Goal: Task Accomplishment & Management: Use online tool/utility

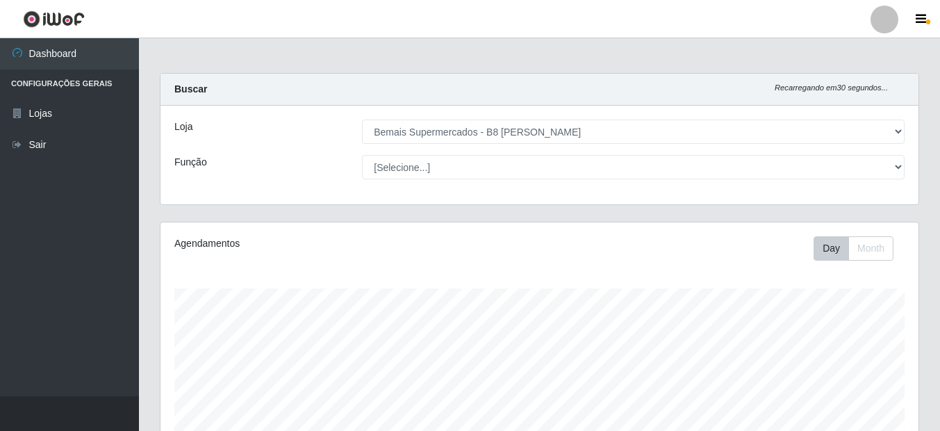
select select "413"
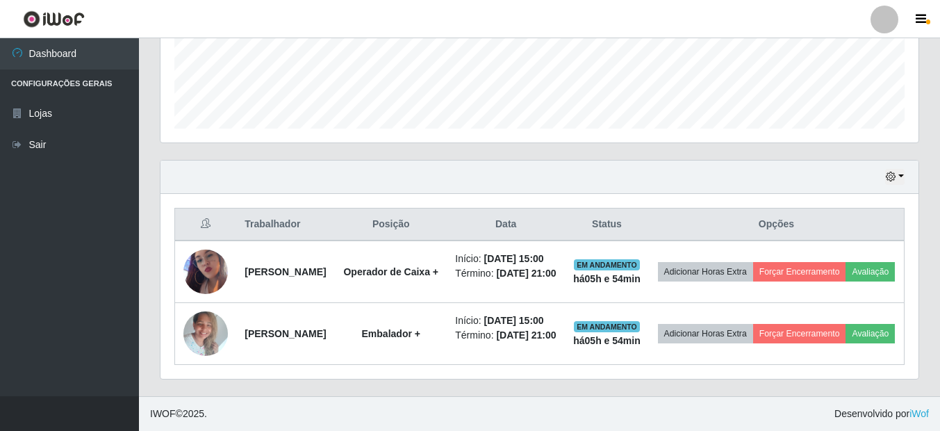
scroll to position [288, 758]
click at [891, 172] on icon "button" at bounding box center [891, 177] width 10 height 10
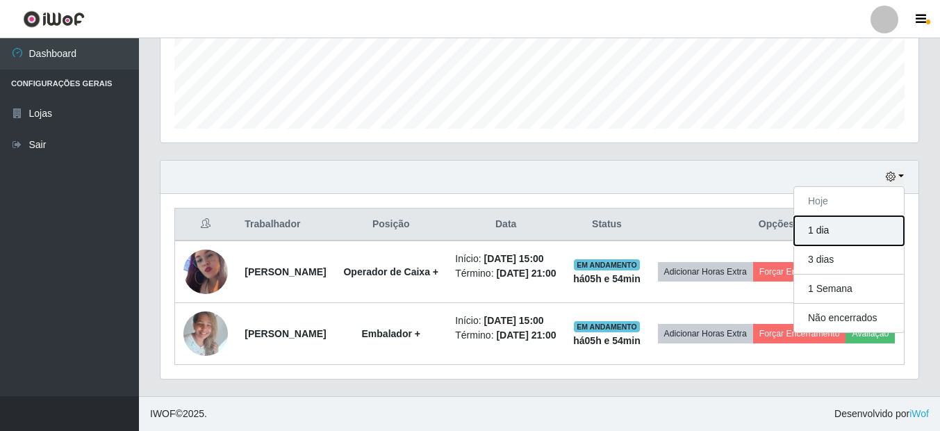
click at [813, 216] on button "1 dia" at bounding box center [849, 230] width 110 height 29
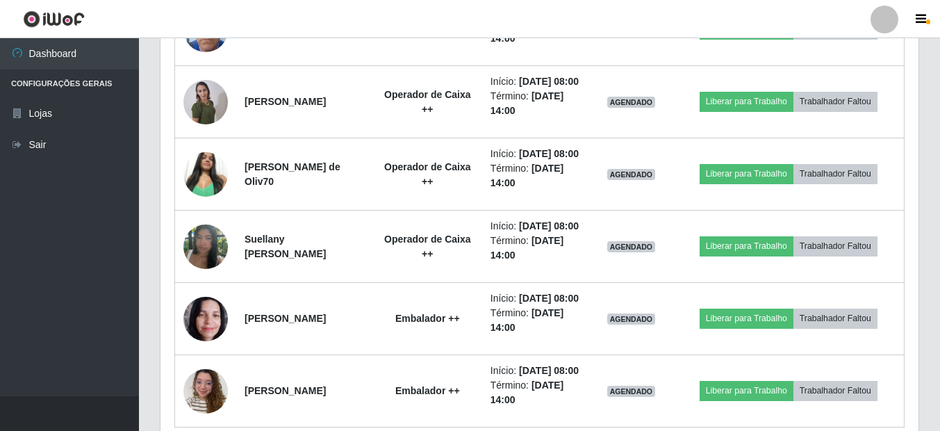
scroll to position [974, 0]
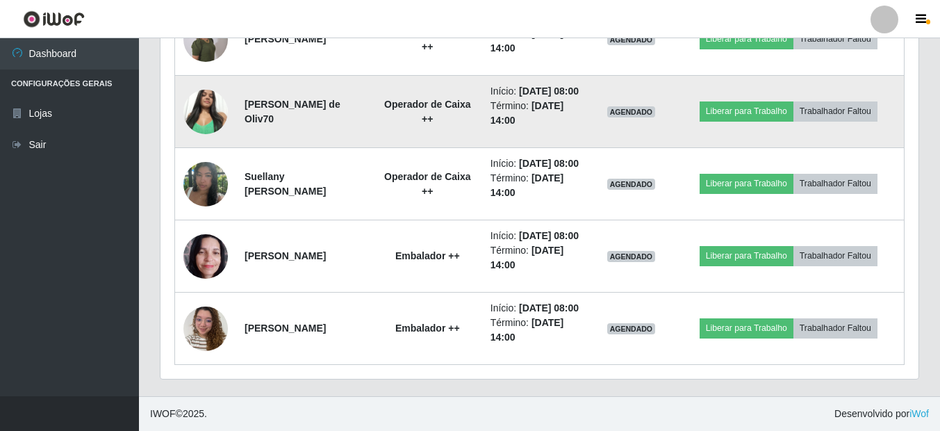
click at [194, 141] on img at bounding box center [205, 111] width 44 height 59
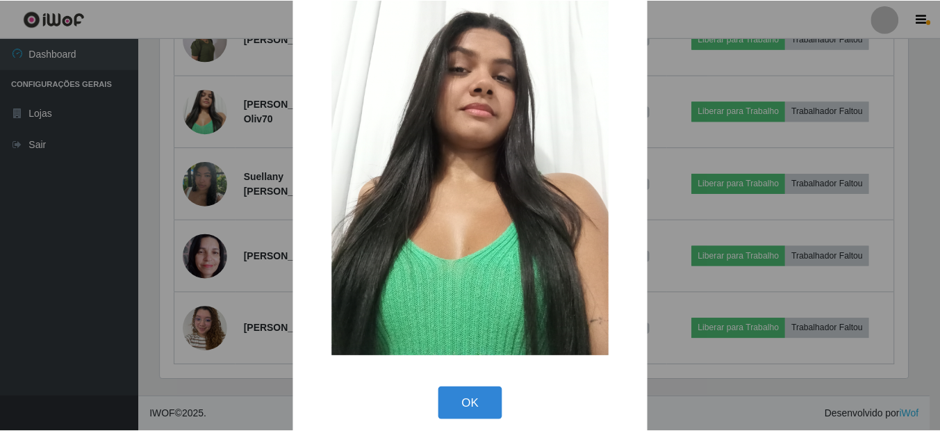
scroll to position [61, 0]
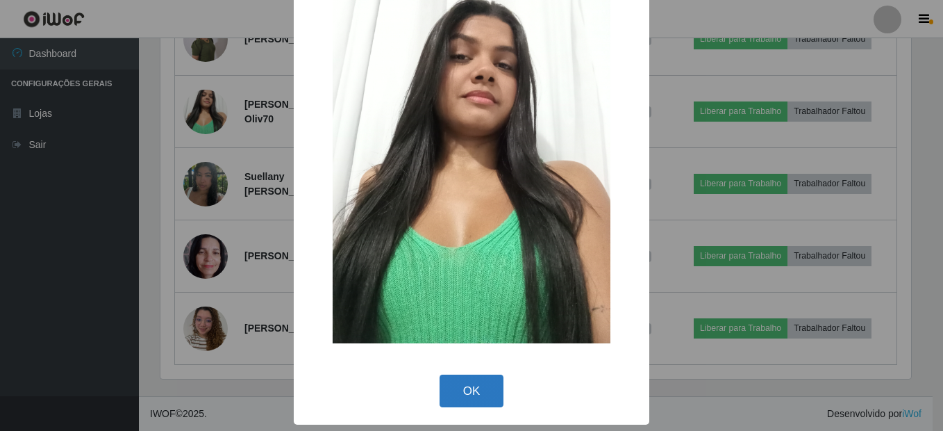
click at [480, 391] on button "OK" at bounding box center [472, 390] width 65 height 33
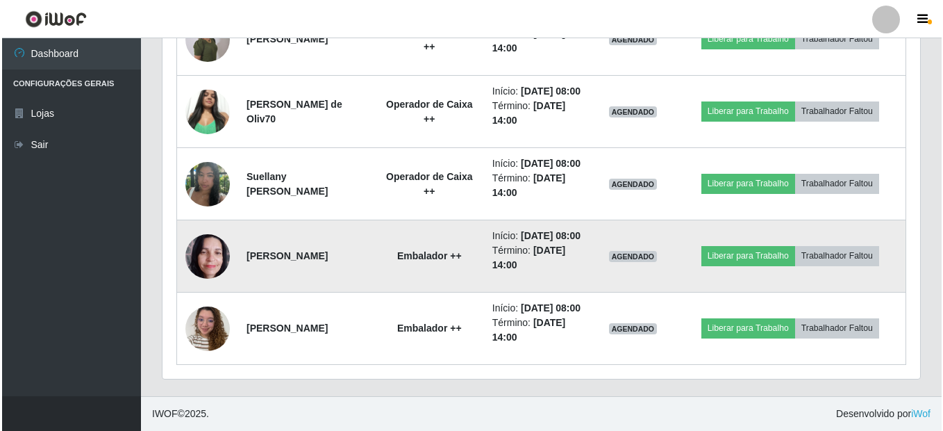
scroll to position [1113, 0]
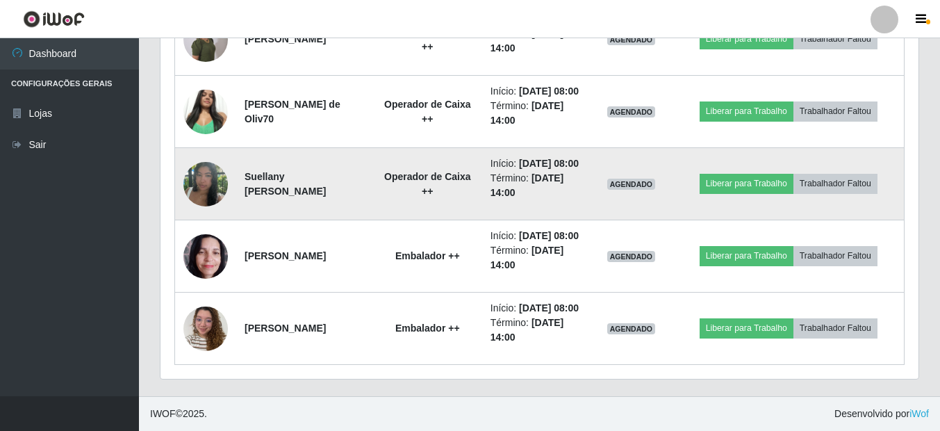
click at [208, 150] on img at bounding box center [205, 183] width 44 height 79
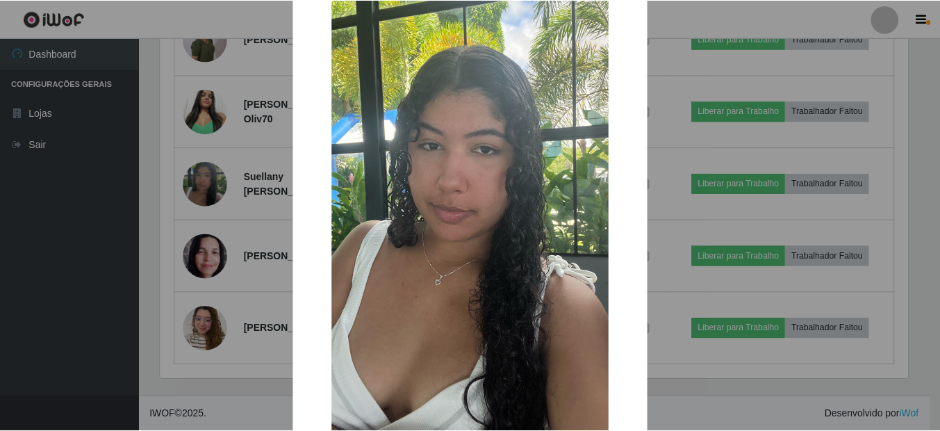
scroll to position [185, 0]
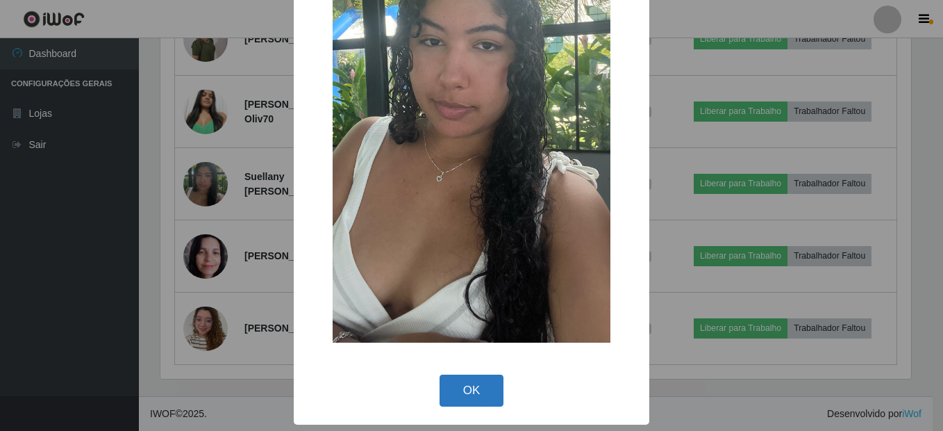
click at [492, 383] on button "OK" at bounding box center [472, 390] width 65 height 33
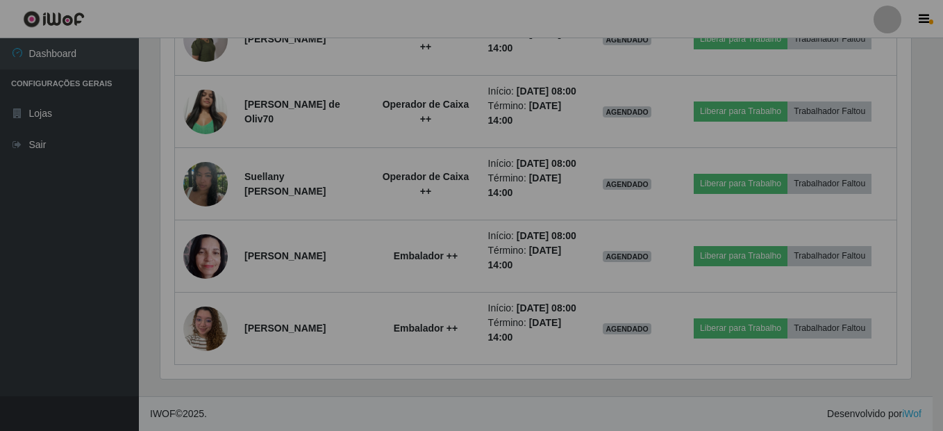
scroll to position [288, 758]
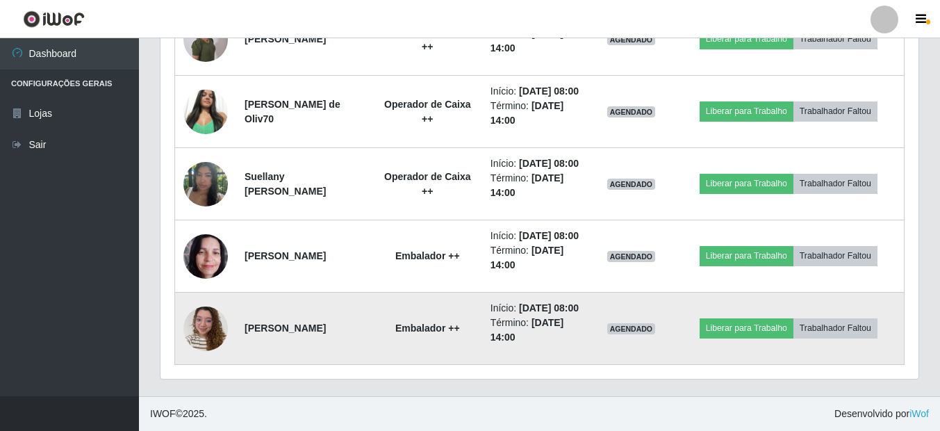
click at [213, 322] on img at bounding box center [205, 328] width 44 height 59
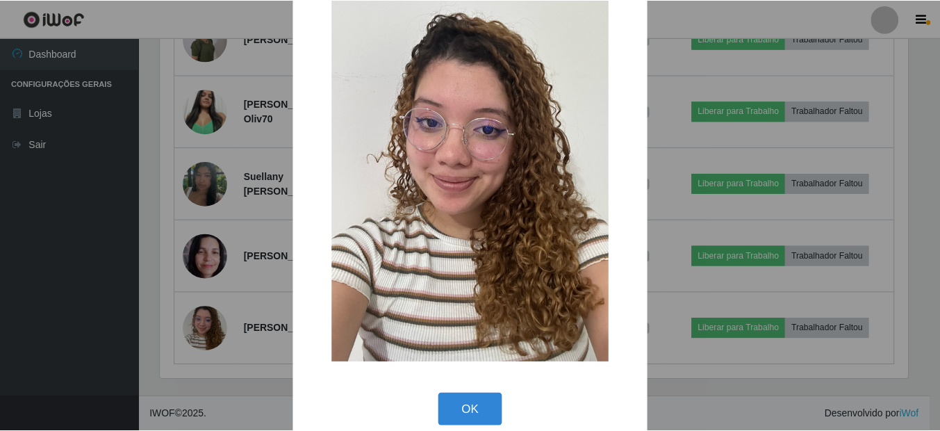
scroll to position [61, 0]
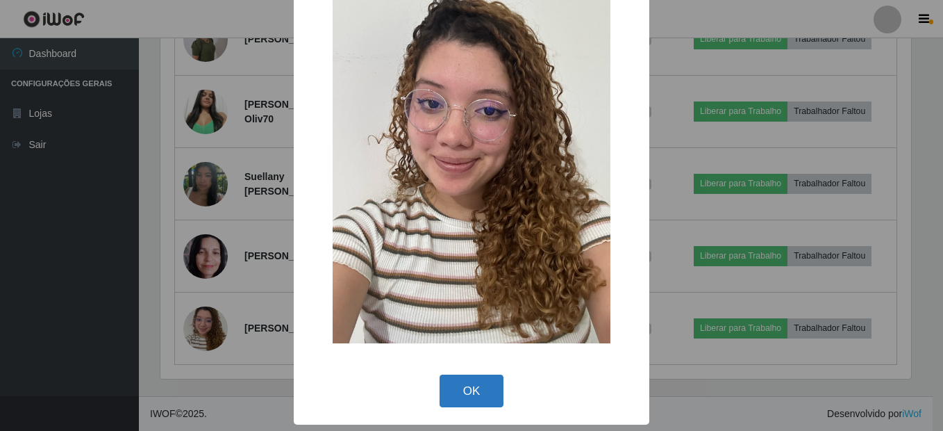
click at [452, 387] on button "OK" at bounding box center [472, 390] width 65 height 33
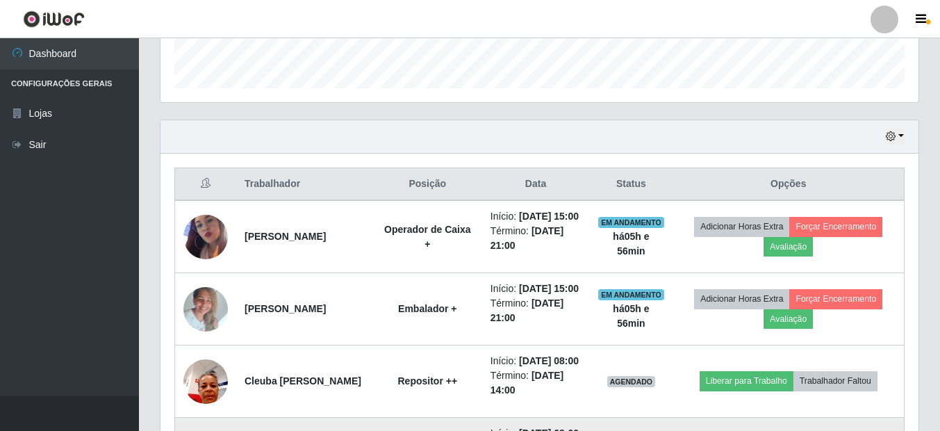
scroll to position [488, 0]
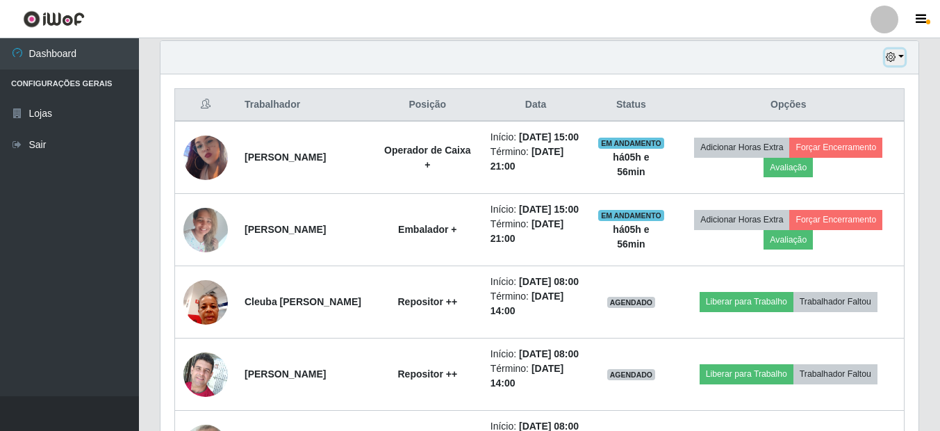
click at [897, 56] on button "button" at bounding box center [894, 57] width 19 height 16
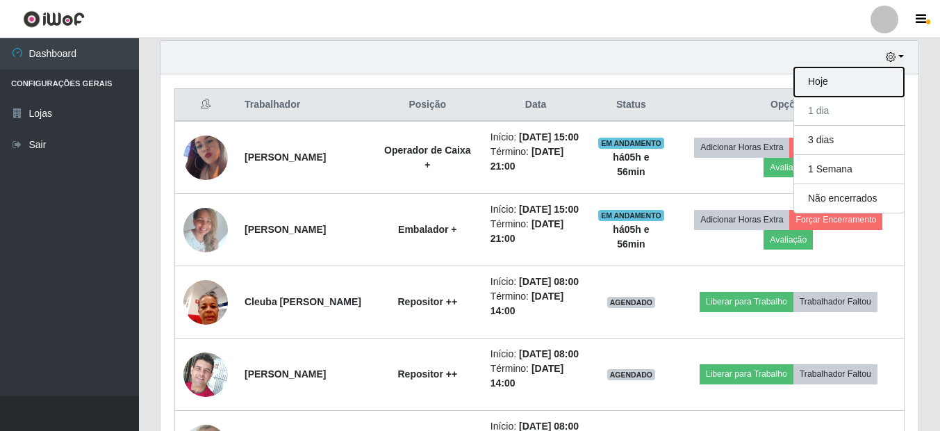
click at [818, 78] on button "Hoje" at bounding box center [849, 81] width 110 height 29
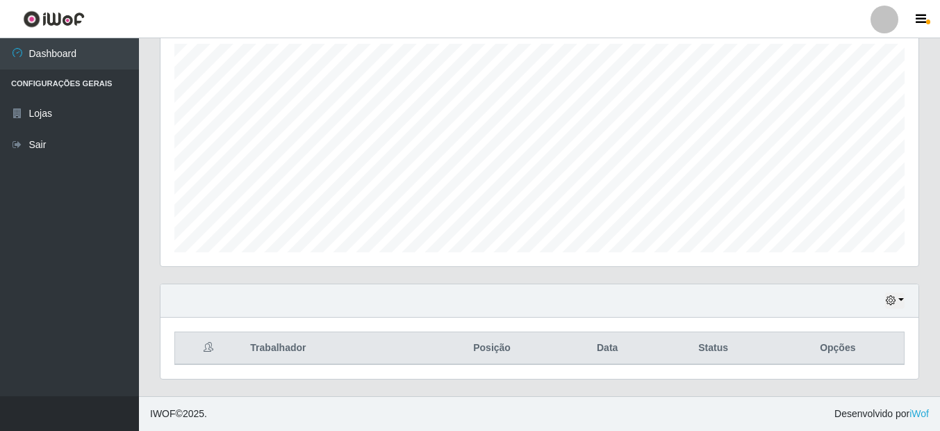
scroll to position [418, 0]
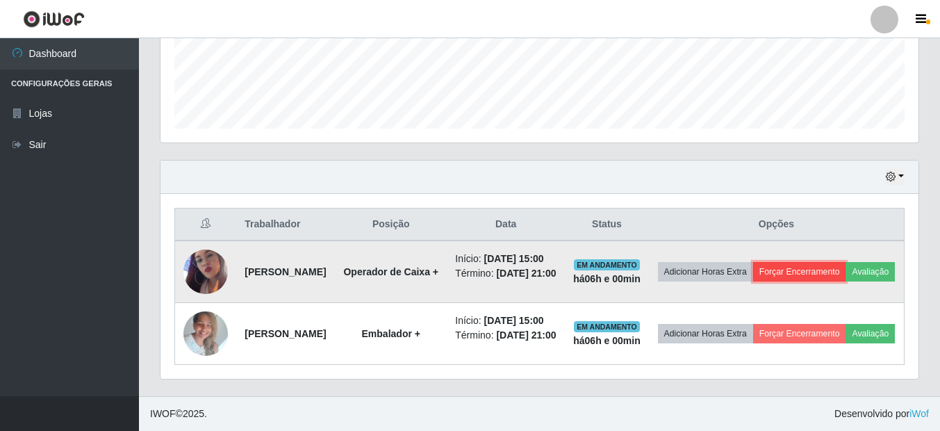
click at [825, 262] on button "Forçar Encerramento" at bounding box center [799, 271] width 93 height 19
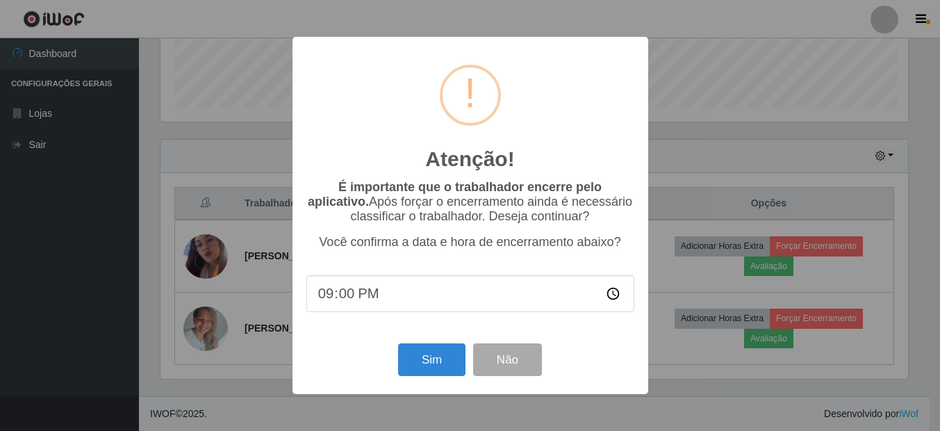
scroll to position [288, 751]
click at [444, 370] on button "Sim" at bounding box center [432, 359] width 67 height 33
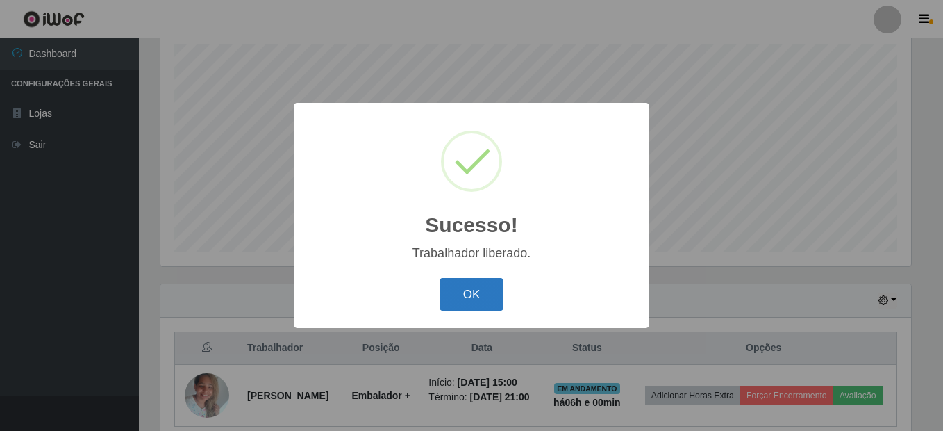
click at [474, 301] on button "OK" at bounding box center [472, 294] width 65 height 33
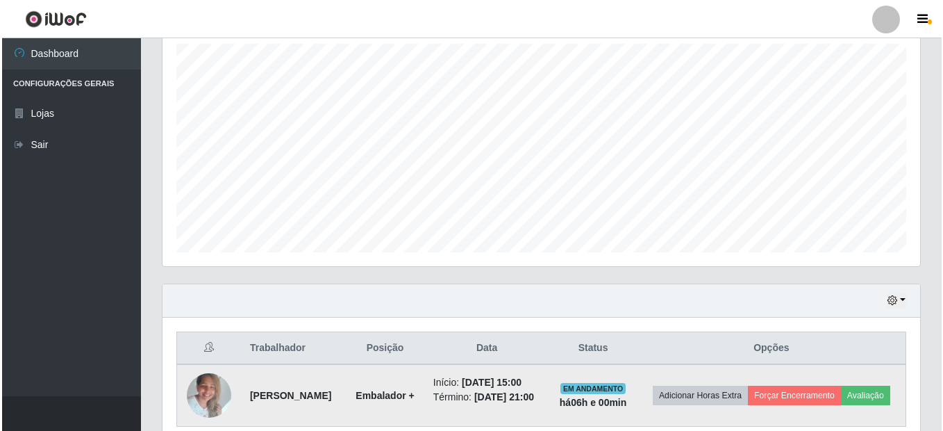
scroll to position [331, 0]
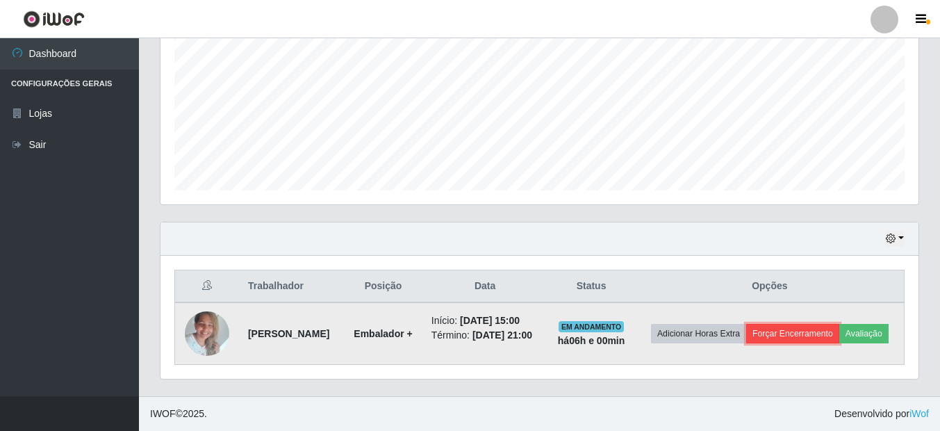
click at [822, 324] on button "Forçar Encerramento" at bounding box center [792, 333] width 93 height 19
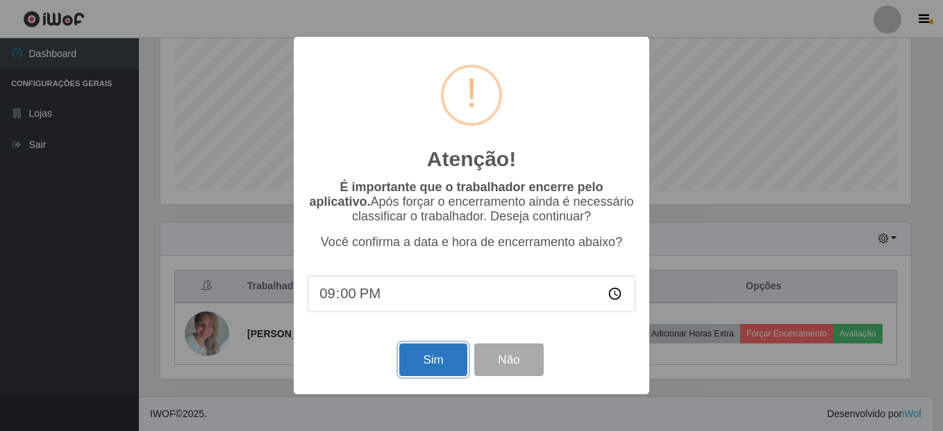
click at [434, 372] on button "Sim" at bounding box center [432, 359] width 67 height 33
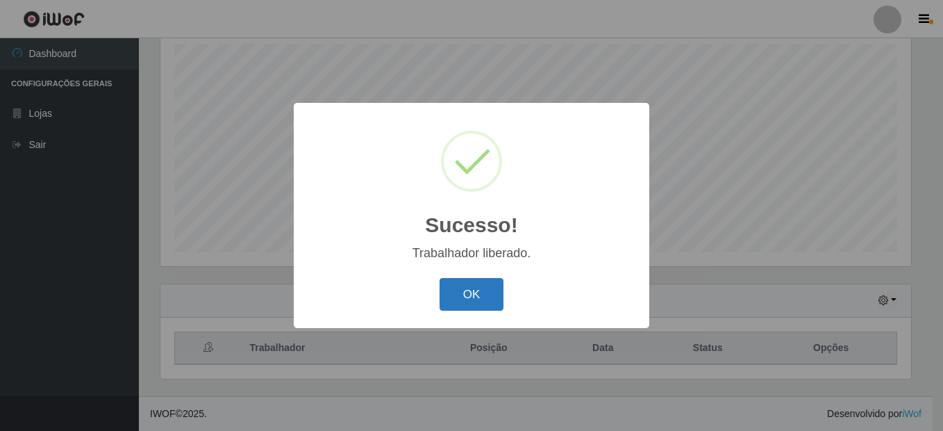
click at [482, 280] on button "OK" at bounding box center [472, 294] width 65 height 33
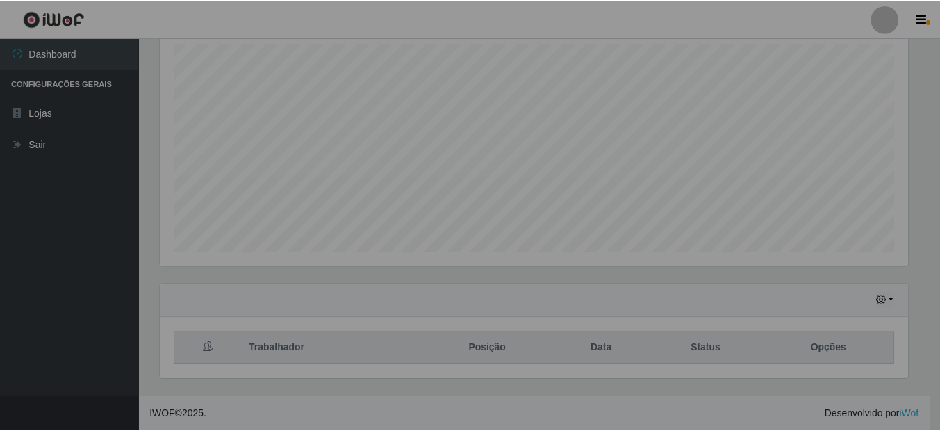
scroll to position [288, 758]
